Goal: Transaction & Acquisition: Obtain resource

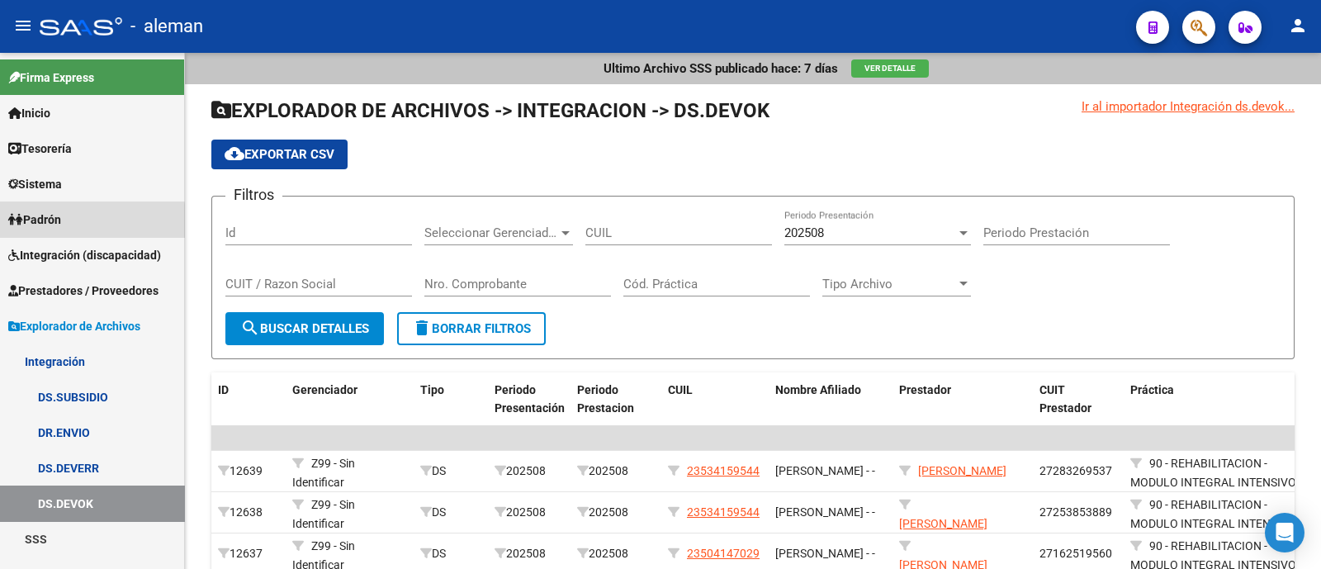
click at [61, 223] on span "Padrón" at bounding box center [34, 220] width 53 height 18
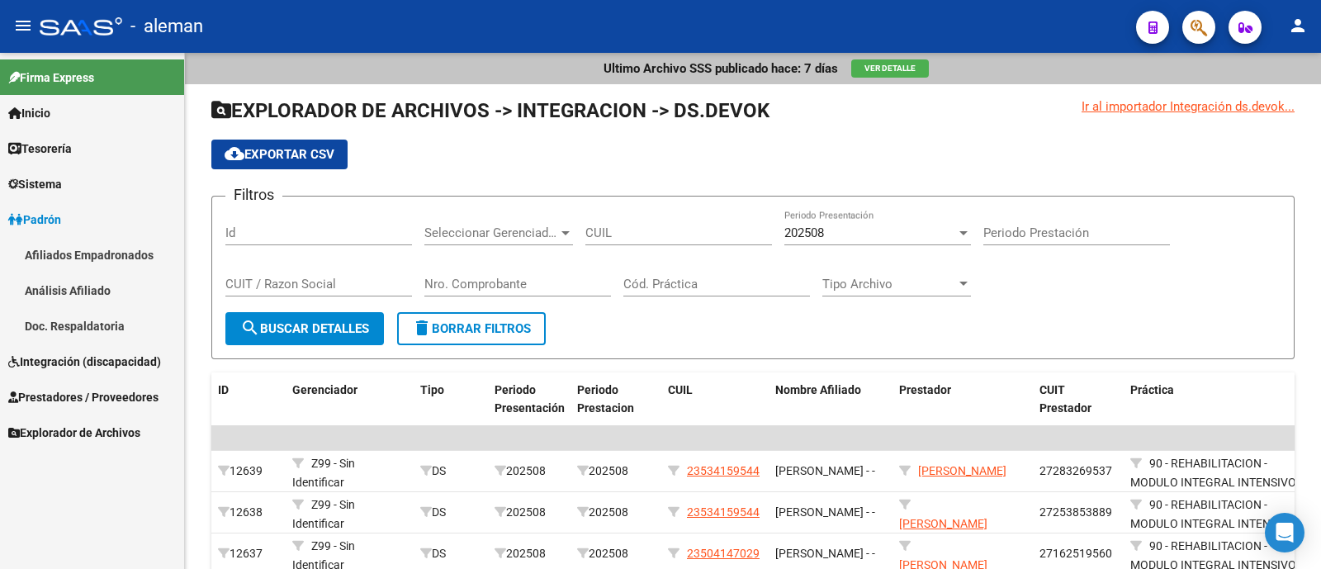
click at [102, 181] on link "Sistema" at bounding box center [92, 184] width 184 height 36
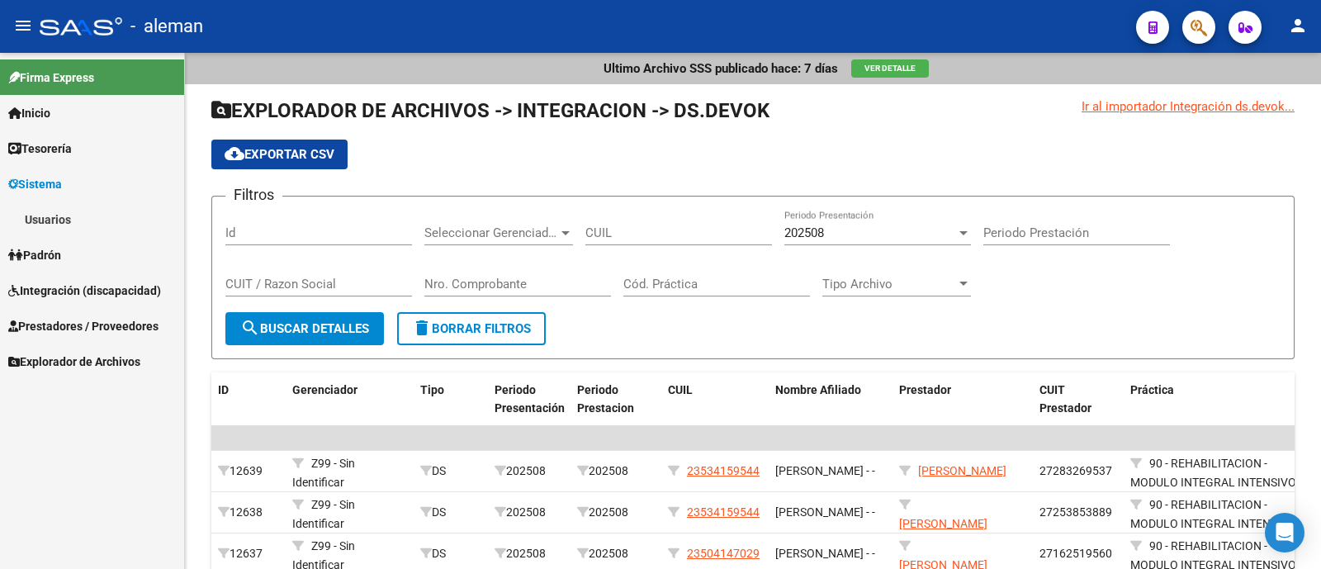
click at [98, 292] on span "Integración (discapacidad)" at bounding box center [84, 291] width 153 height 18
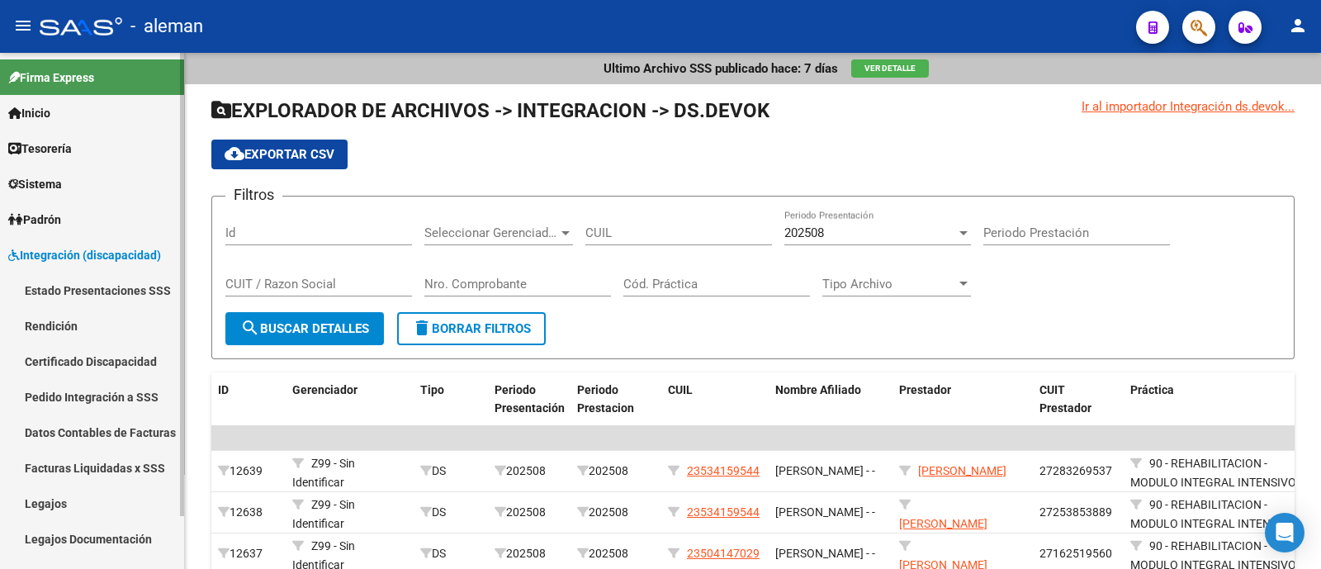
click at [94, 350] on link "Certificado Discapacidad" at bounding box center [92, 362] width 184 height 36
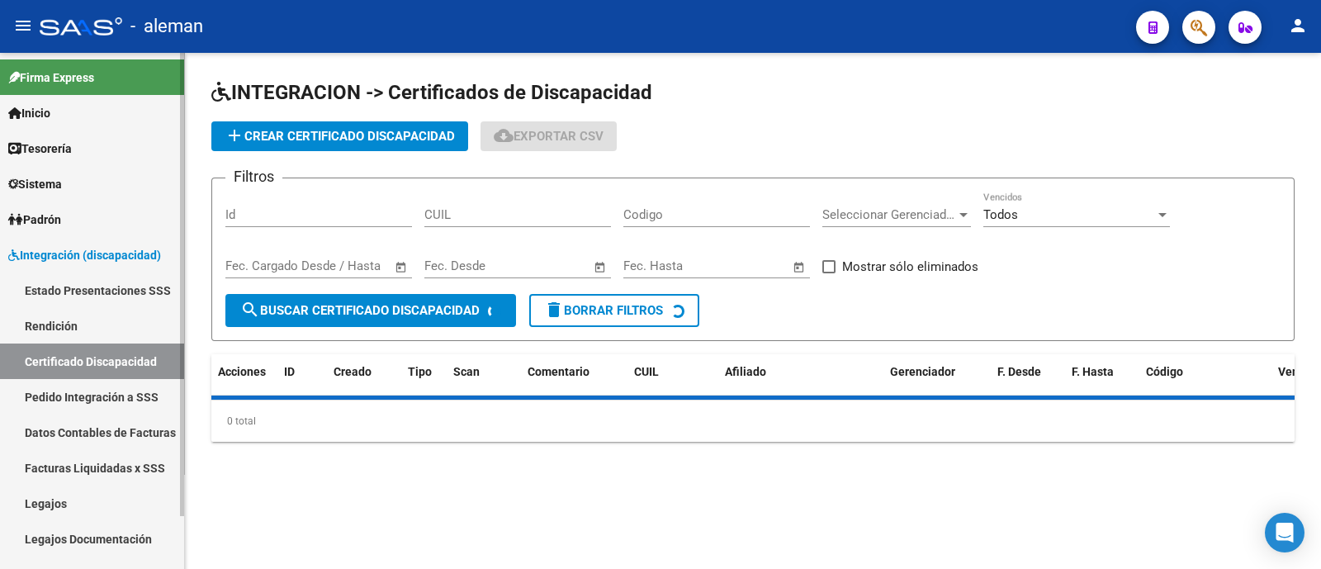
click at [87, 320] on link "Rendición" at bounding box center [92, 326] width 184 height 36
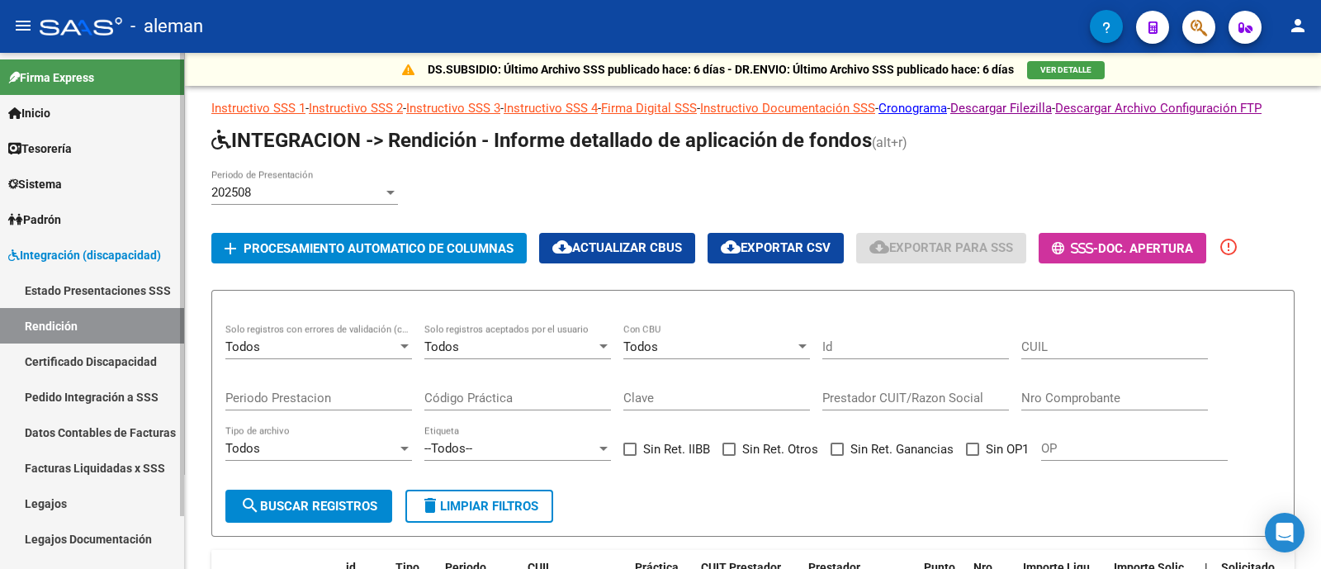
click at [103, 278] on link "Estado Presentaciones SSS" at bounding box center [92, 291] width 184 height 36
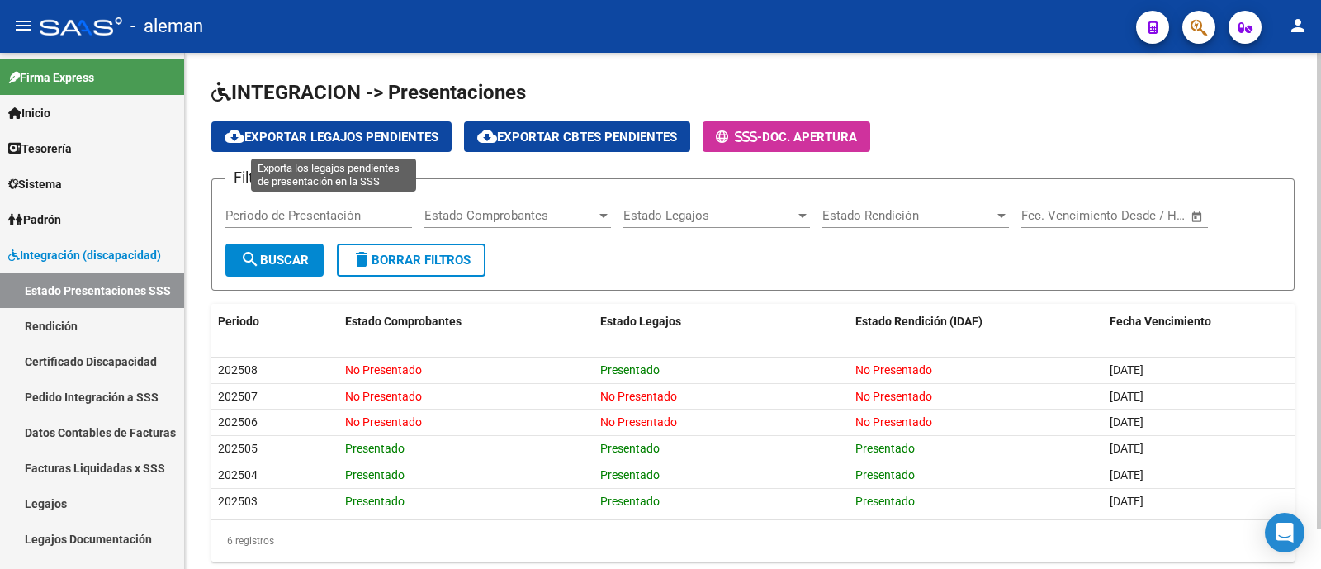
click at [384, 137] on span "cloud_download Exportar Legajos Pendientes" at bounding box center [332, 137] width 214 height 15
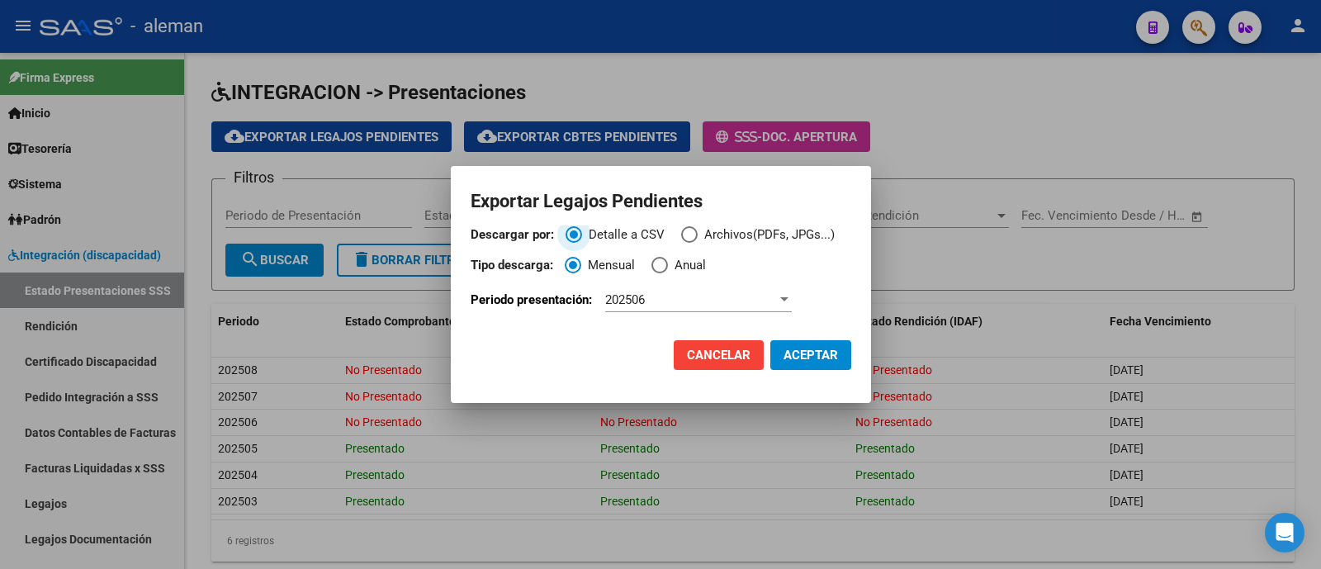
click at [687, 230] on span "Descargar por:" at bounding box center [689, 234] width 17 height 17
click at [687, 230] on input "Archivos(PDFs, JPGs...)" at bounding box center [689, 234] width 17 height 17
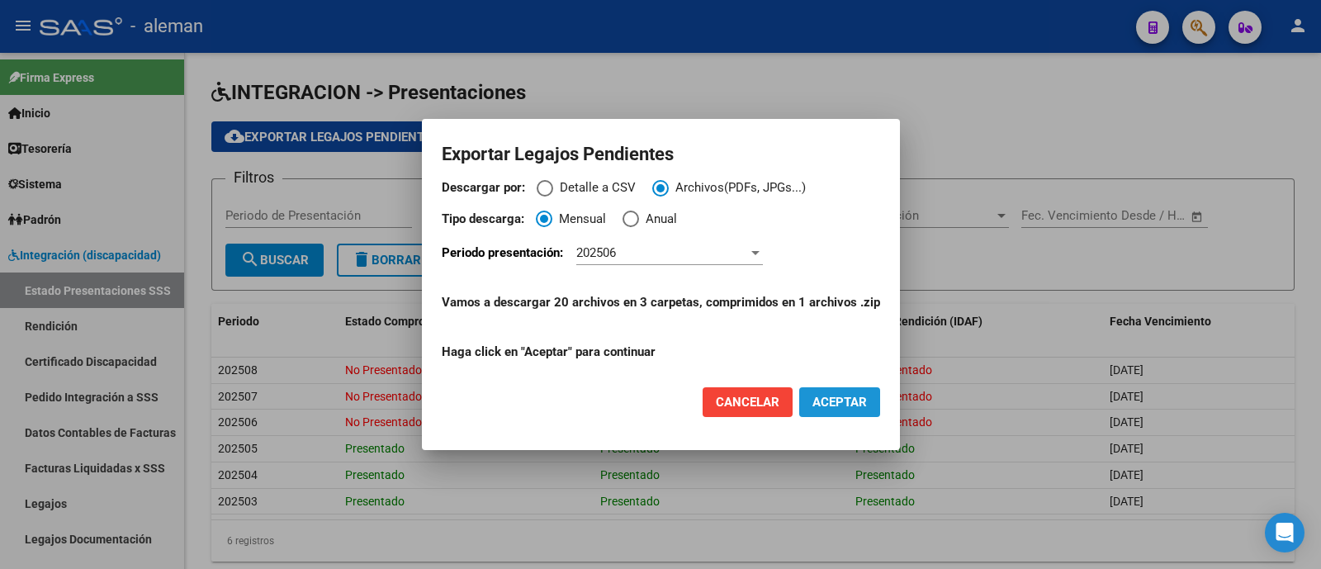
click at [821, 392] on button "ACEPTAR" at bounding box center [839, 402] width 81 height 30
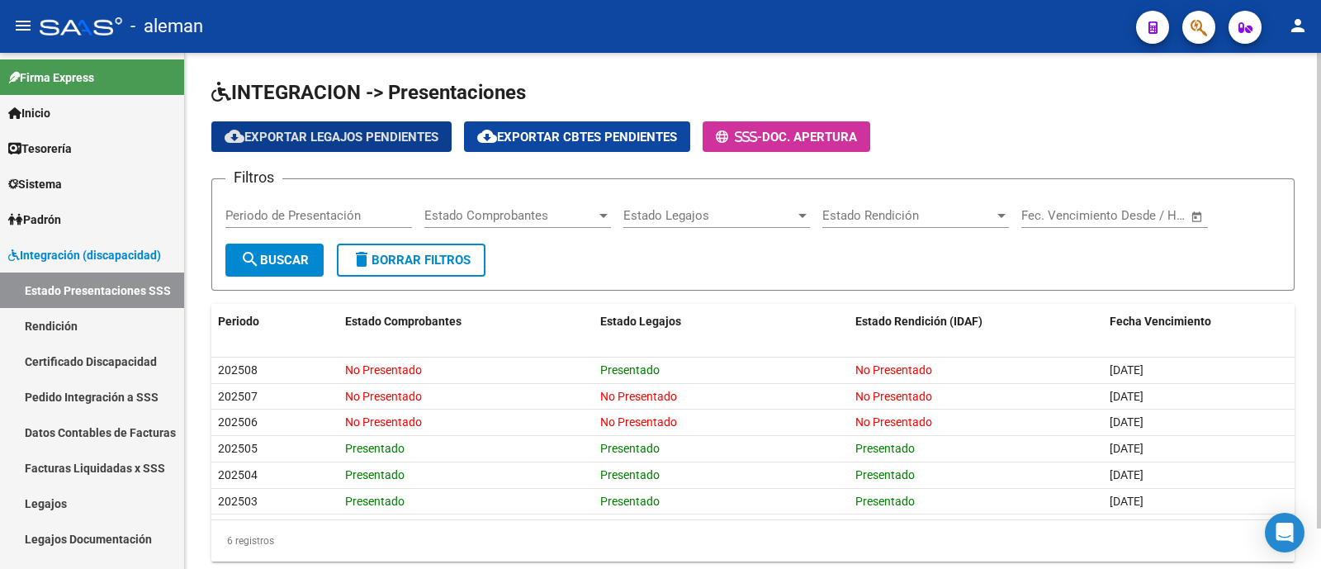
click at [512, 216] on span "Estado Comprobantes" at bounding box center [510, 215] width 172 height 15
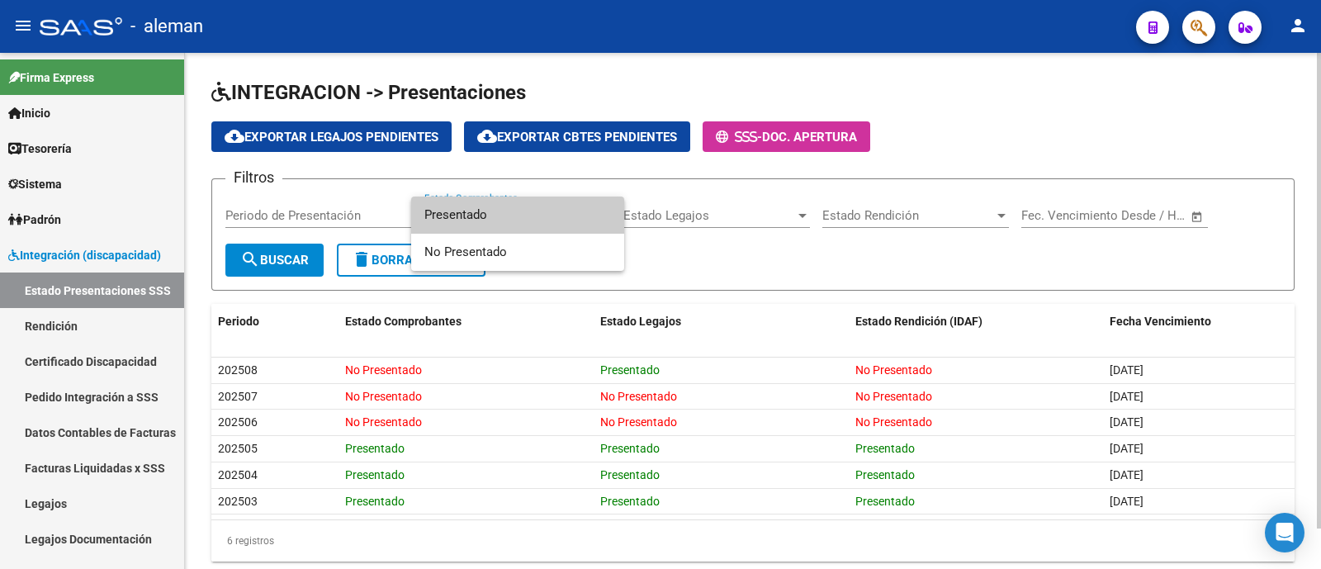
click at [705, 243] on div at bounding box center [660, 284] width 1321 height 569
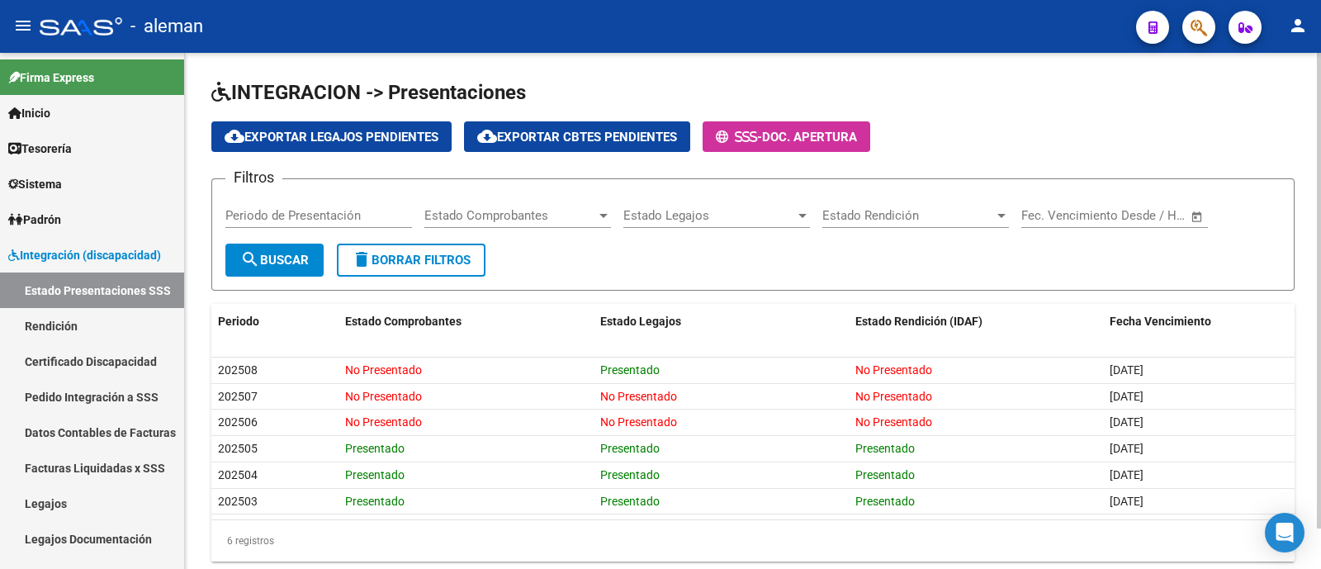
click at [702, 219] on span "Estado Legajos" at bounding box center [709, 215] width 172 height 15
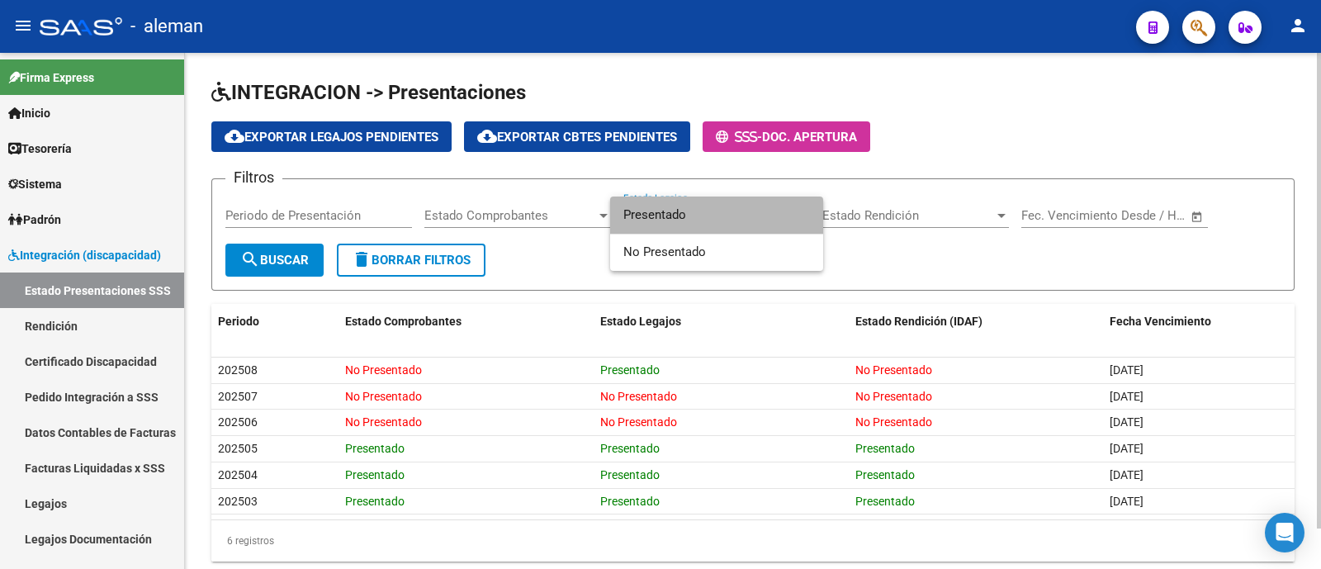
click at [702, 219] on span "Presentado" at bounding box center [716, 215] width 187 height 37
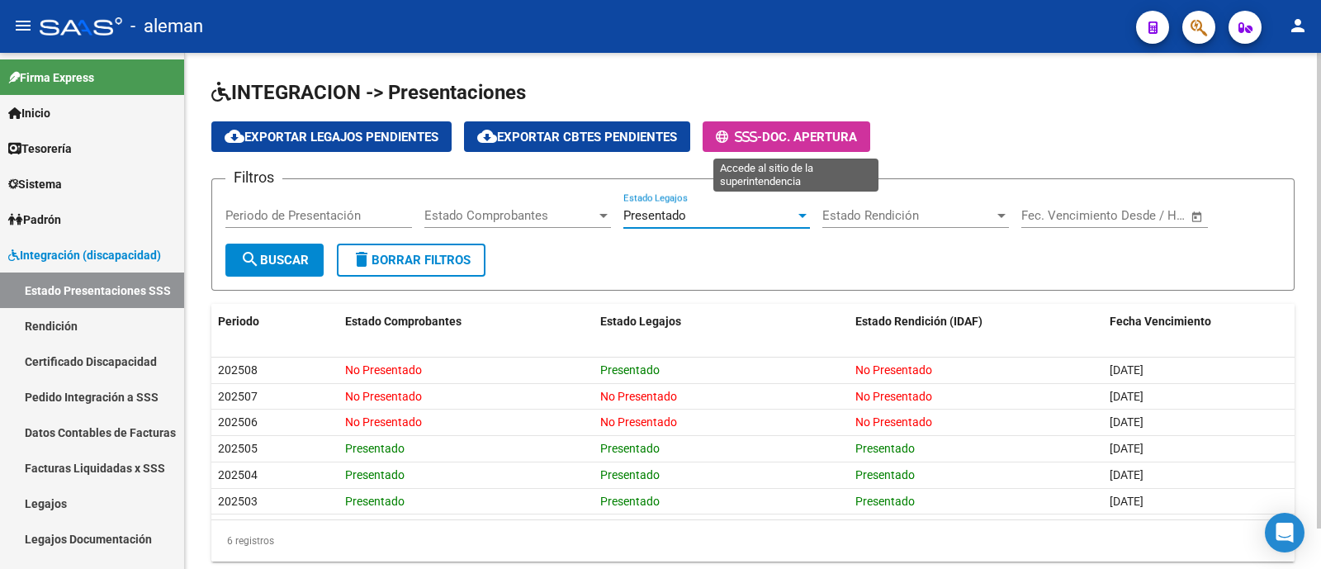
click at [800, 135] on span "Doc. Apertura" at bounding box center [809, 137] width 95 height 15
